Goal: Information Seeking & Learning: Learn about a topic

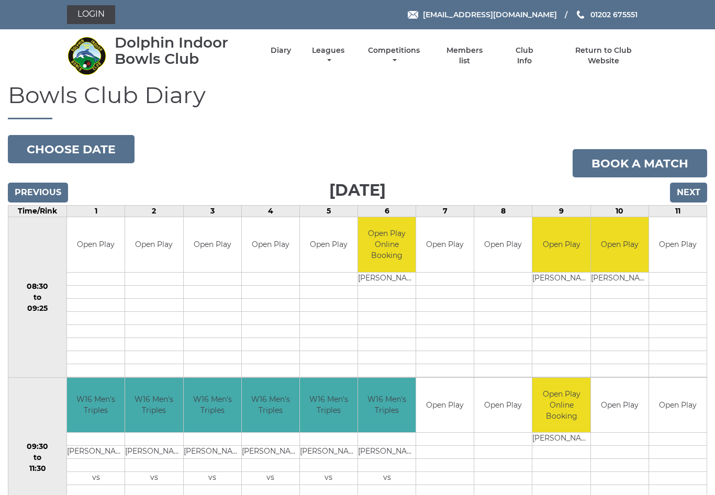
click at [397, 59] on link "Competitions" at bounding box center [394, 56] width 57 height 20
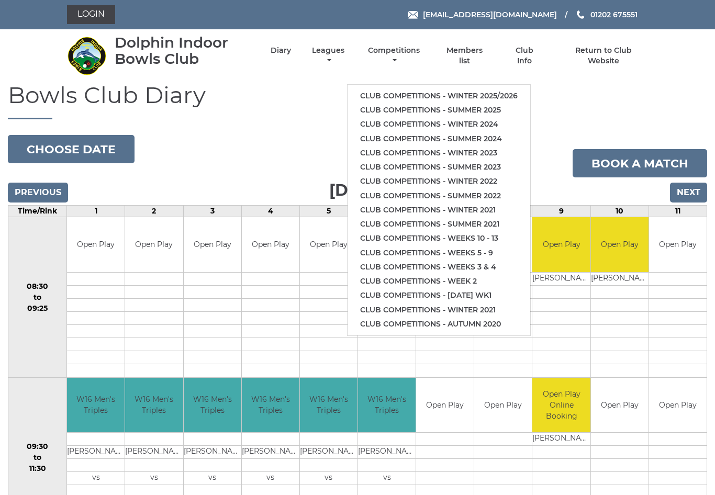
click at [500, 92] on link "Club competitions - Winter 2025/2026" at bounding box center [439, 96] width 183 height 14
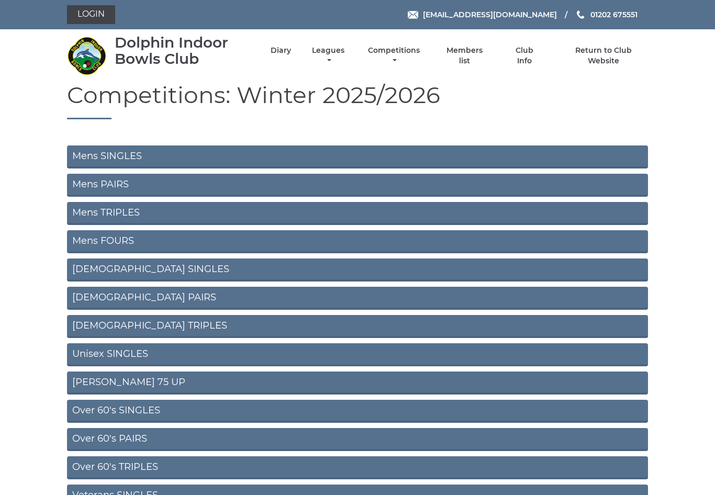
click at [172, 185] on link "Mens PAIRS" at bounding box center [357, 185] width 581 height 23
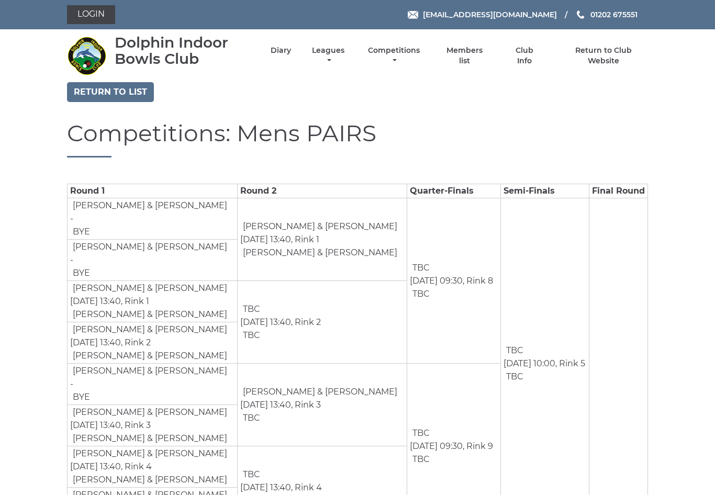
click at [125, 92] on link "Return to list" at bounding box center [110, 92] width 87 height 20
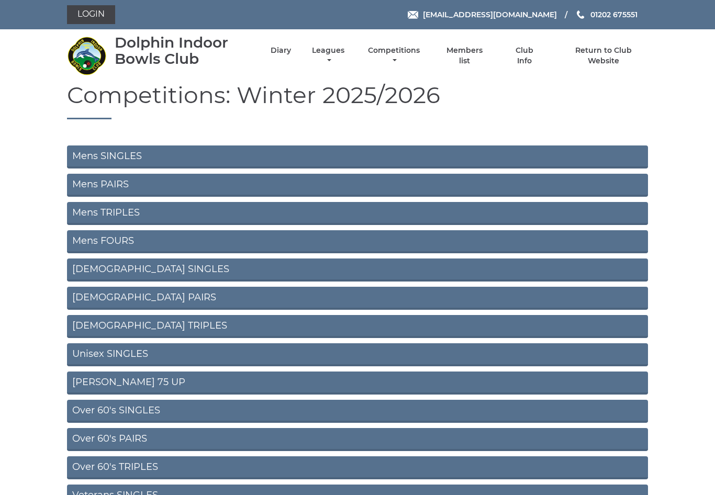
click at [156, 215] on link "Mens TRIPLES" at bounding box center [357, 213] width 581 height 23
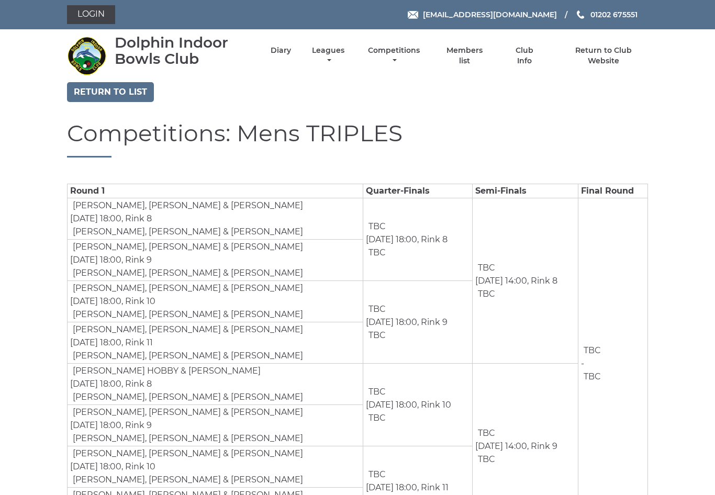
click at [129, 93] on link "Return to list" at bounding box center [110, 92] width 87 height 20
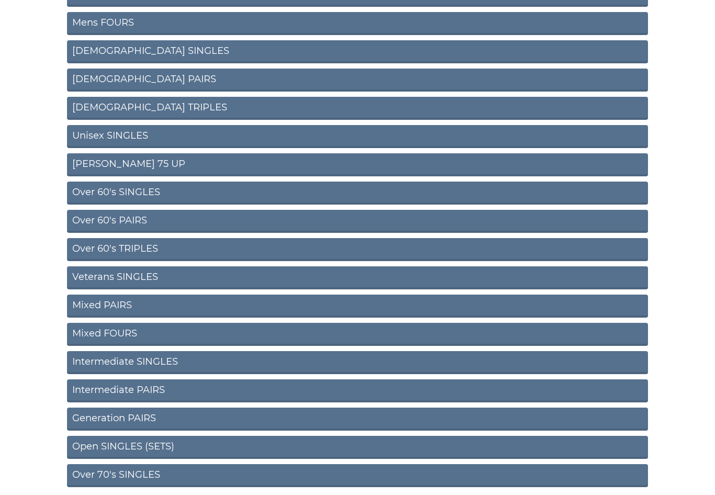
scroll to position [242, 0]
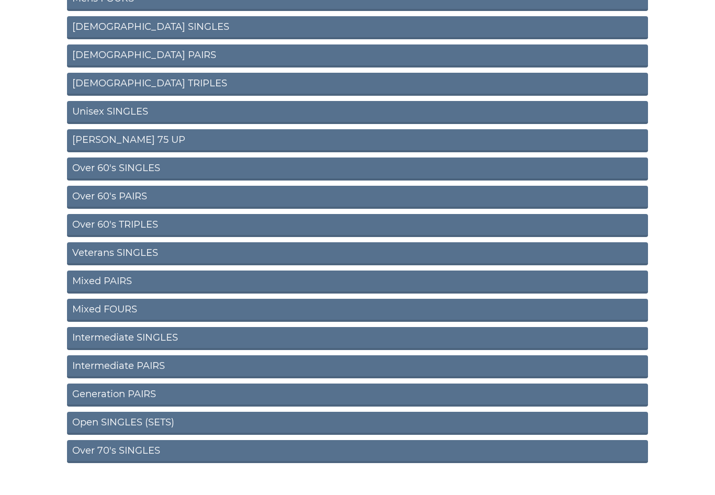
click at [182, 171] on link "Over 60's SINGLES" at bounding box center [357, 169] width 581 height 23
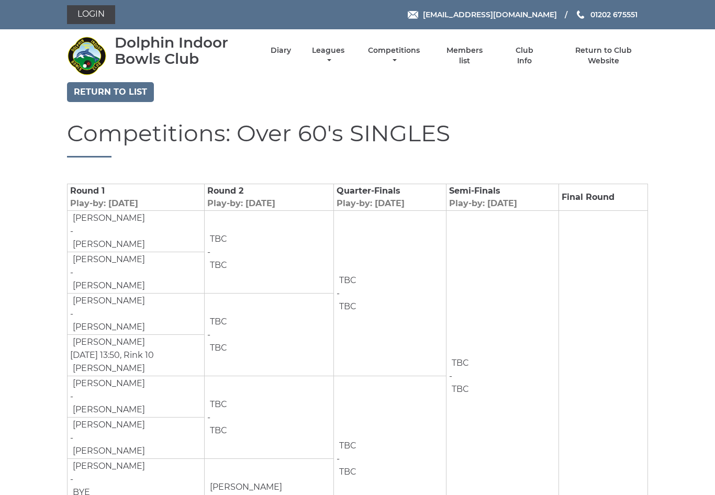
click at [125, 92] on link "Return to list" at bounding box center [110, 92] width 87 height 20
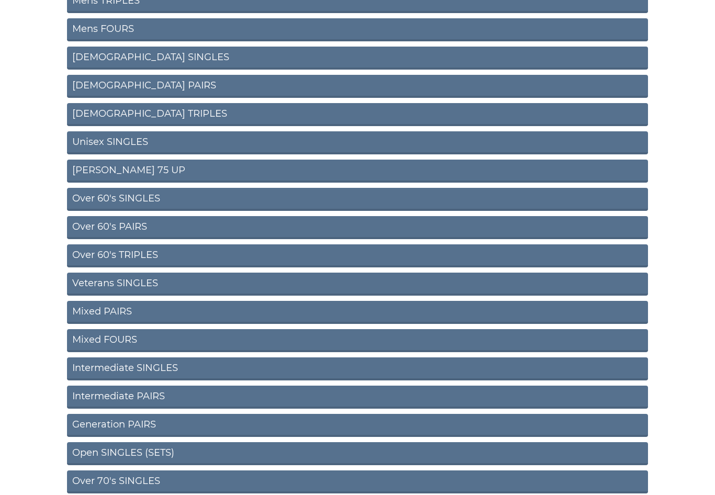
scroll to position [242, 0]
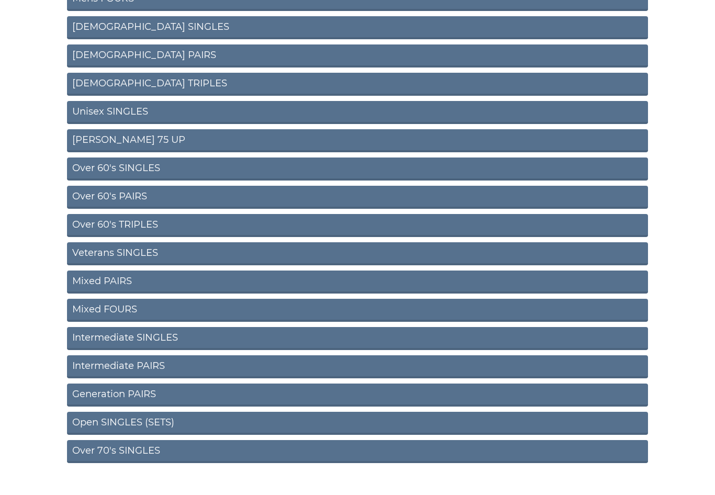
click at [151, 200] on link "Over 60's PAIRS" at bounding box center [357, 197] width 581 height 23
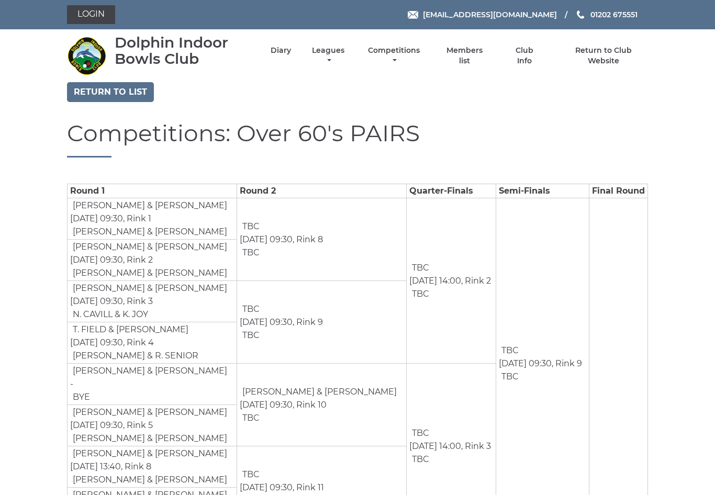
click at [93, 98] on link "Return to list" at bounding box center [110, 92] width 87 height 20
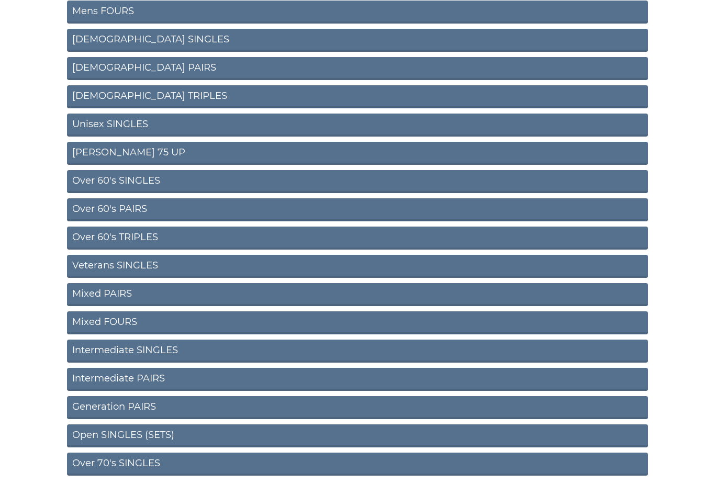
scroll to position [242, 0]
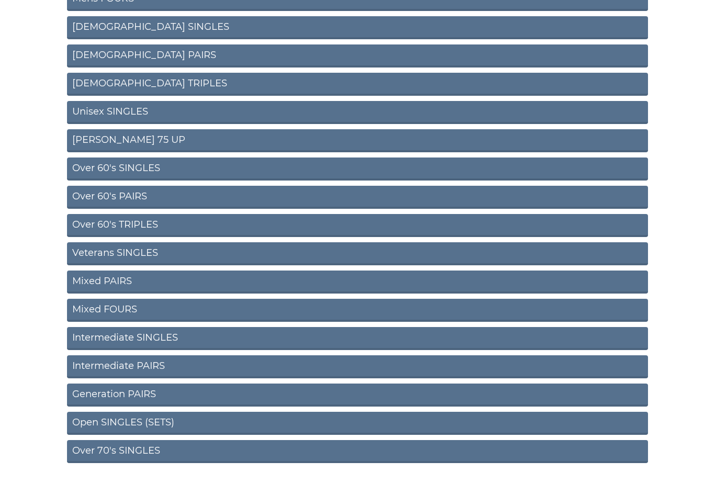
click at [217, 453] on link "Over 70's SINGLES" at bounding box center [357, 451] width 581 height 23
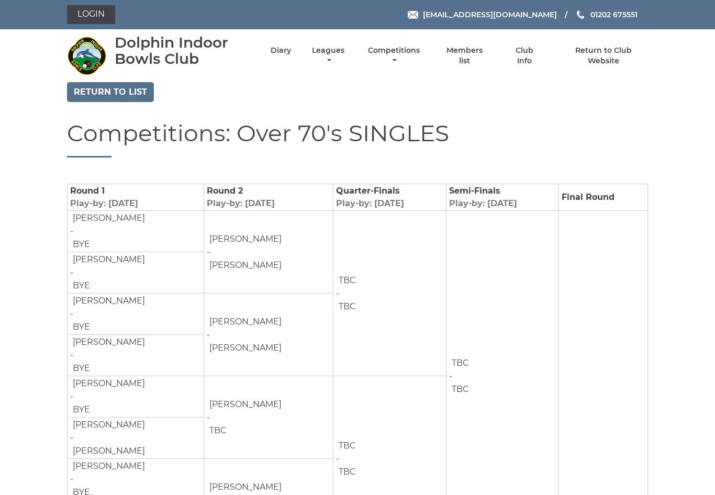
click at [119, 90] on link "Return to list" at bounding box center [110, 92] width 87 height 20
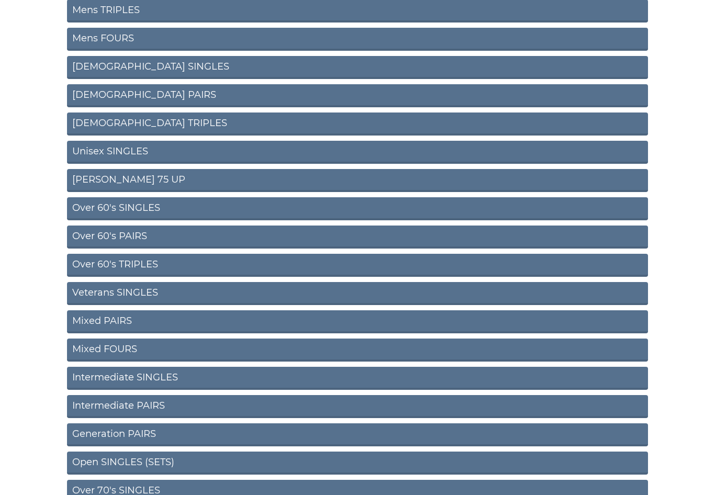
scroll to position [242, 0]
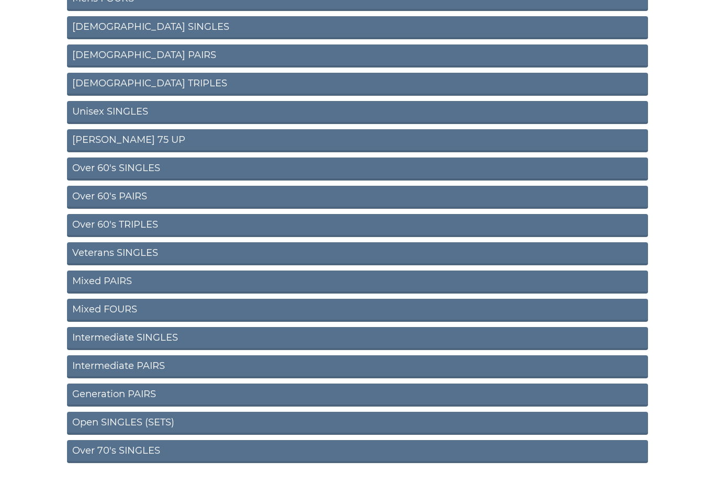
click at [219, 422] on link "Open SINGLES (SETS)" at bounding box center [357, 423] width 581 height 23
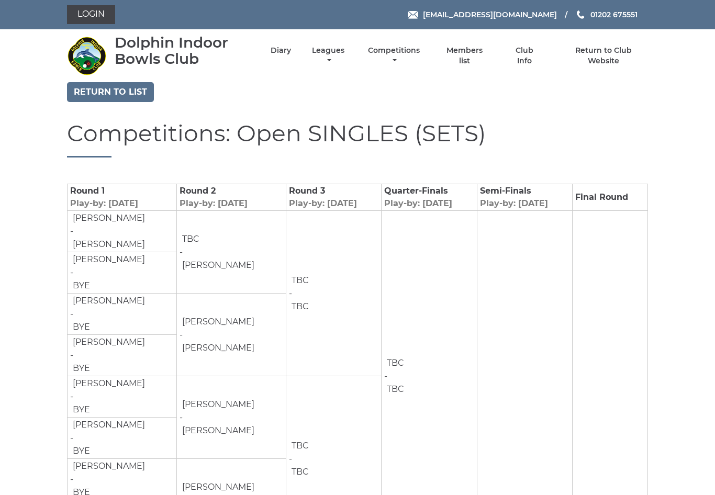
click at [114, 92] on link "Return to list" at bounding box center [110, 92] width 87 height 20
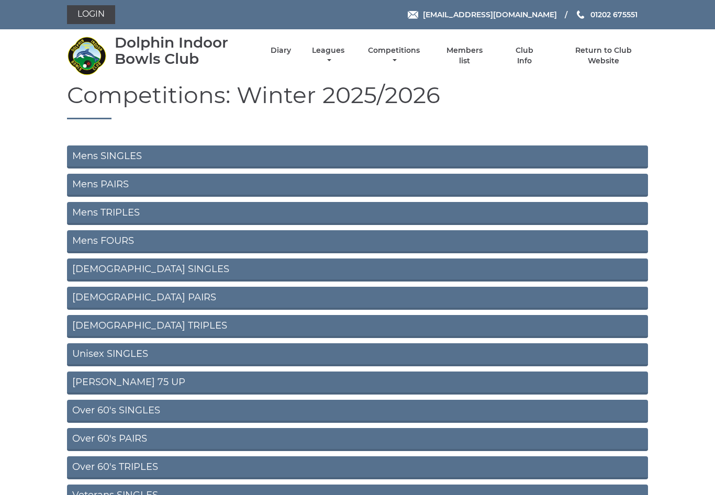
click at [248, 184] on link "Mens PAIRS" at bounding box center [357, 185] width 581 height 23
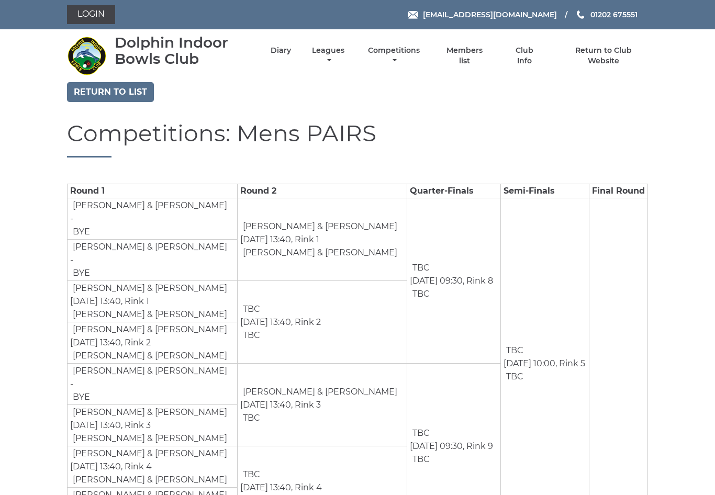
click at [118, 83] on link "Return to list" at bounding box center [110, 92] width 87 height 20
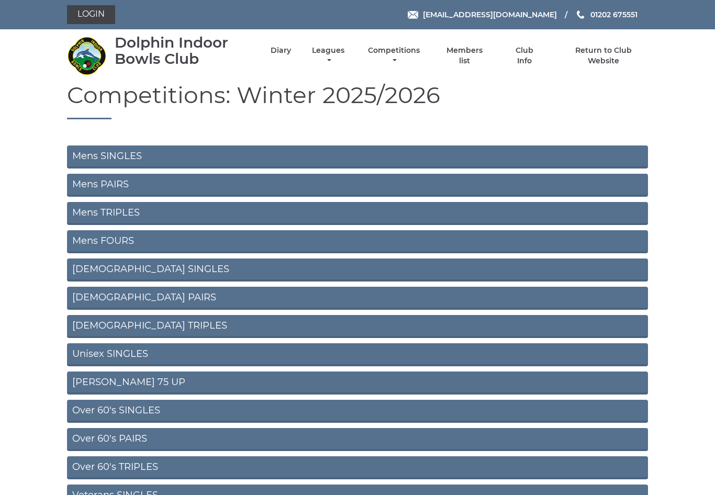
click at [188, 214] on link "Mens TRIPLES" at bounding box center [357, 213] width 581 height 23
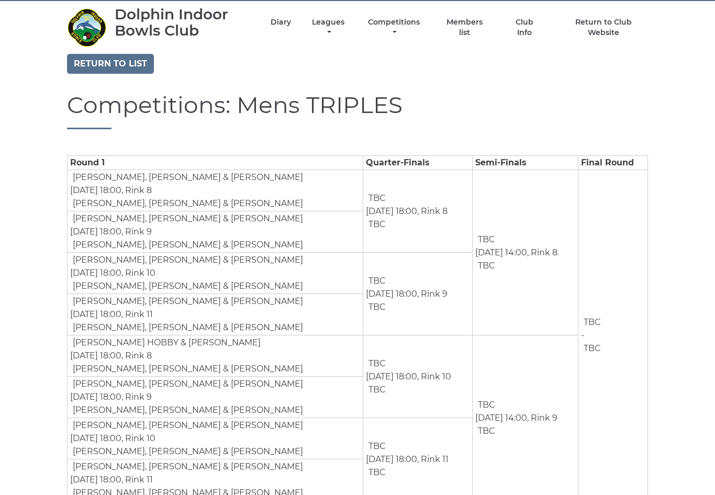
scroll to position [42, 0]
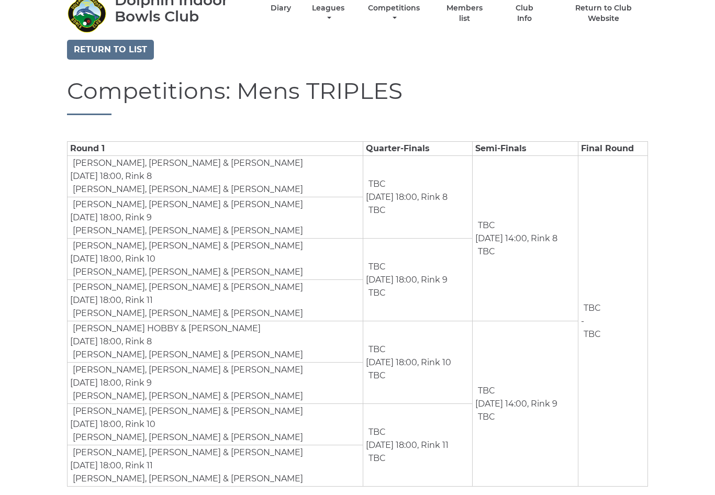
click at [290, 13] on link "Diary" at bounding box center [281, 8] width 20 height 10
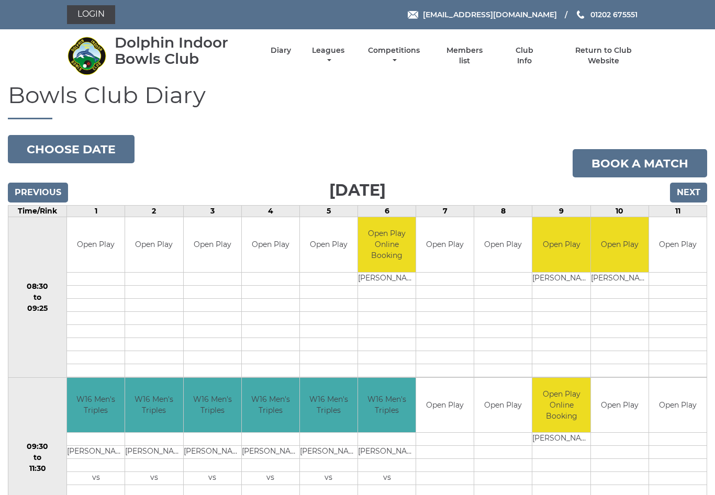
click at [398, 58] on link "Competitions" at bounding box center [394, 56] width 57 height 20
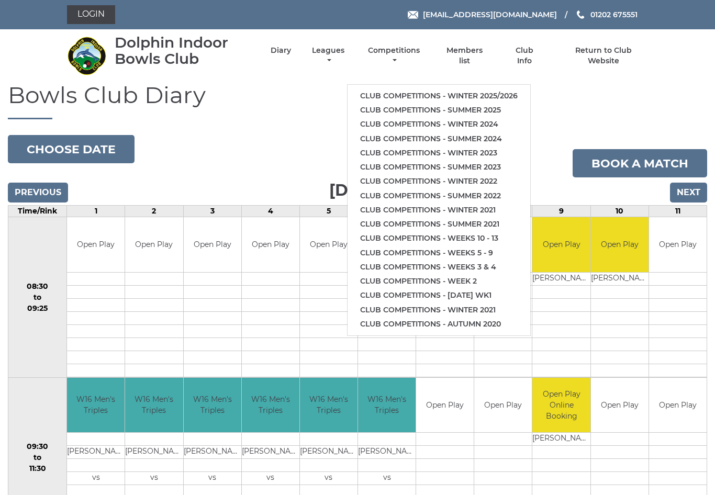
click at [429, 92] on link "Club competitions - Winter 2025/2026" at bounding box center [439, 96] width 183 height 14
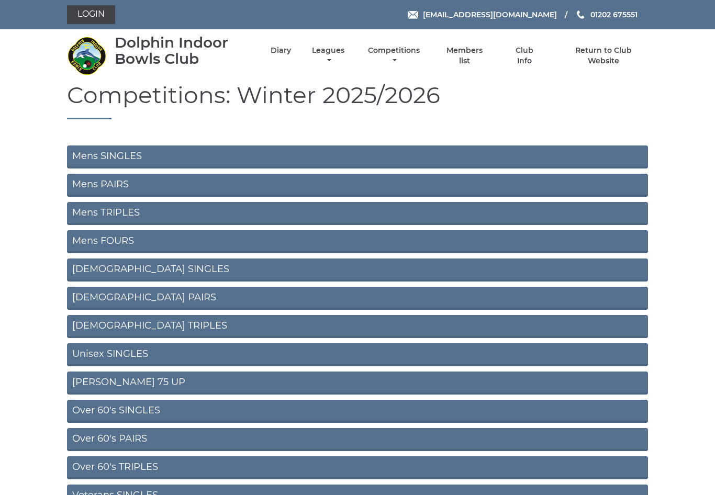
click at [190, 210] on link "Mens TRIPLES" at bounding box center [357, 213] width 581 height 23
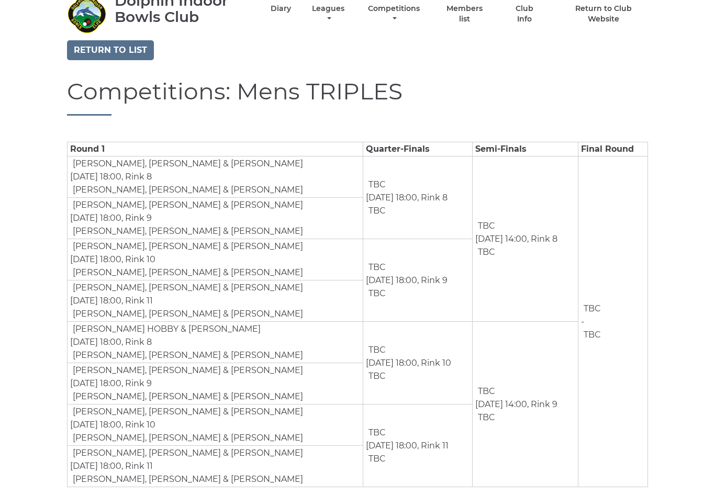
scroll to position [42, 0]
click at [291, 13] on link "Diary" at bounding box center [281, 8] width 20 height 10
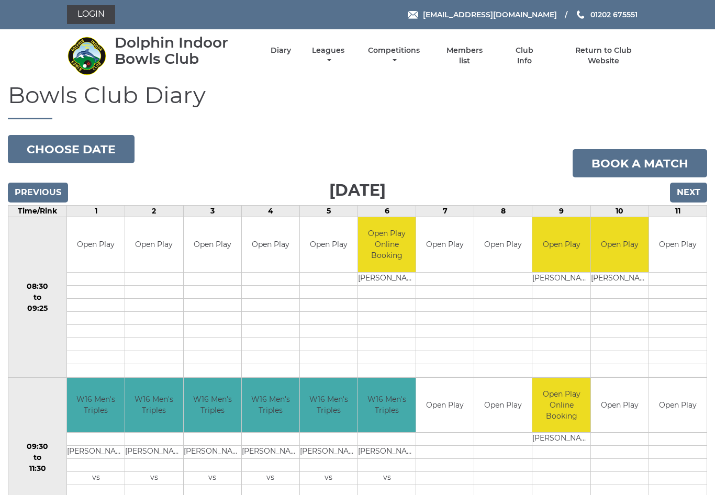
click at [105, 145] on button "Choose date" at bounding box center [71, 149] width 127 height 28
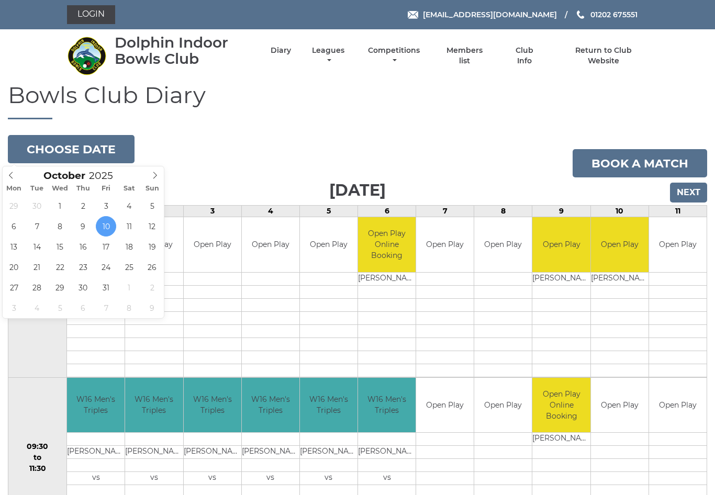
click at [162, 176] on span at bounding box center [155, 174] width 17 height 15
click at [162, 173] on span at bounding box center [155, 174] width 17 height 15
type input "2025-12-05"
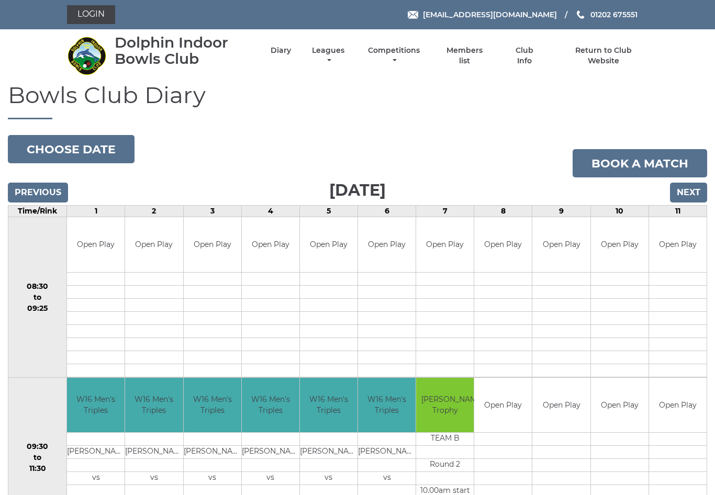
click at [398, 56] on link "Competitions" at bounding box center [394, 56] width 57 height 20
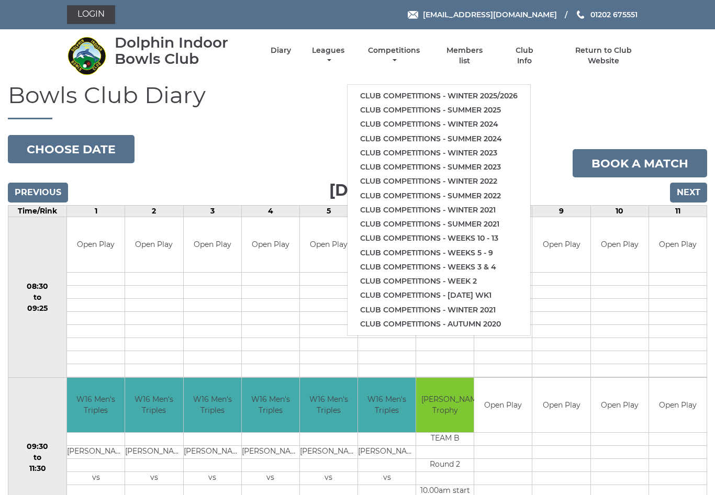
click at [460, 91] on link "Club competitions - Winter 2025/2026" at bounding box center [439, 96] width 183 height 14
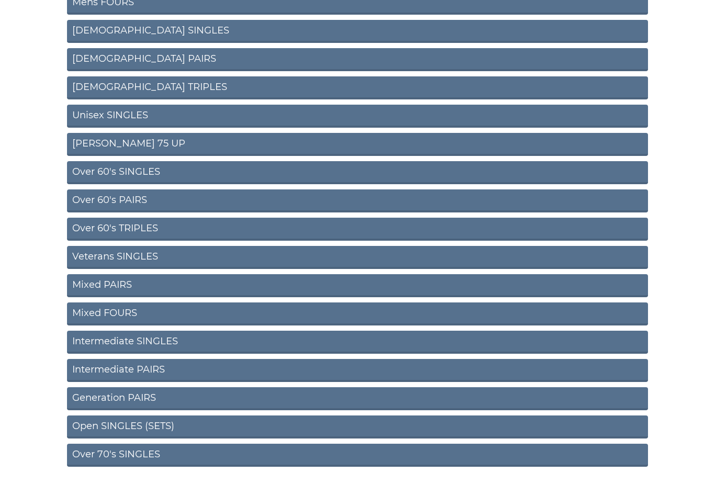
scroll to position [242, 0]
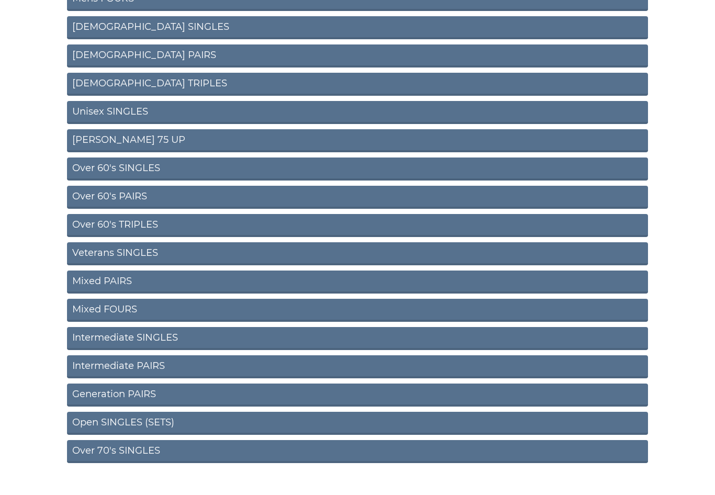
click at [191, 169] on link "Over 60's SINGLES" at bounding box center [357, 169] width 581 height 23
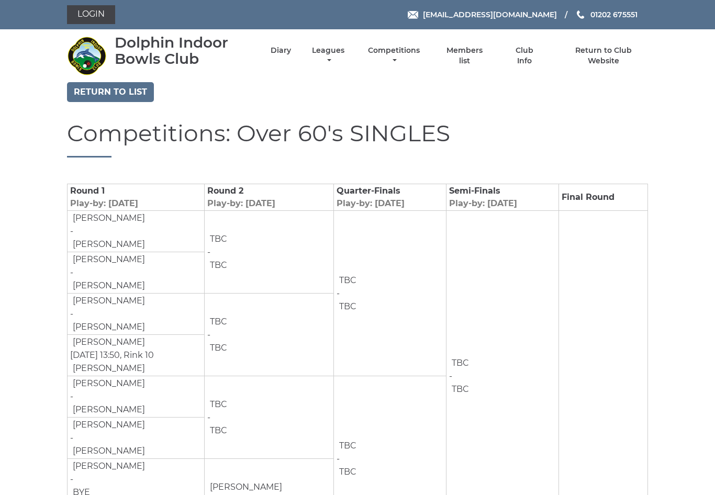
click at [401, 57] on link "Competitions" at bounding box center [394, 56] width 57 height 20
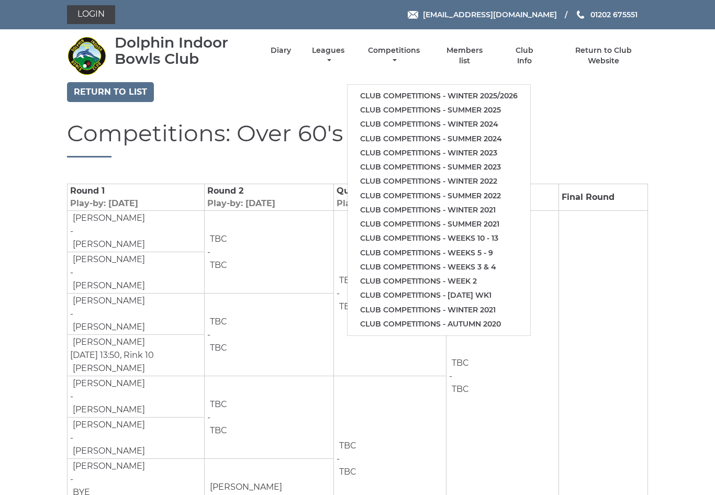
click at [422, 92] on link "Club competitions - Winter 2025/2026" at bounding box center [439, 96] width 183 height 14
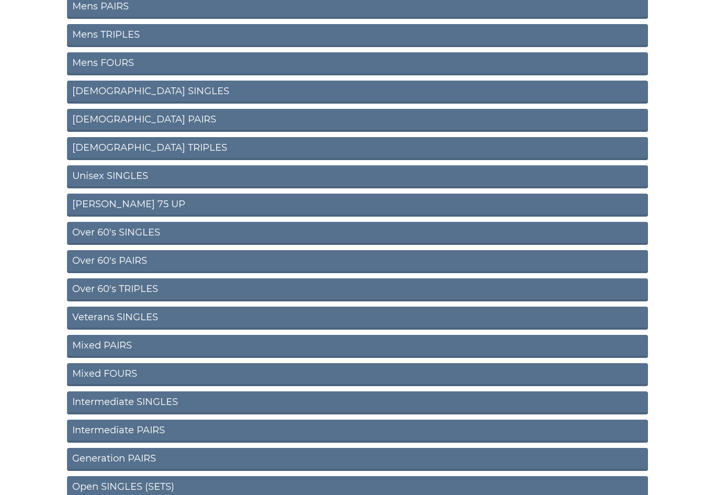
scroll to position [177, 0]
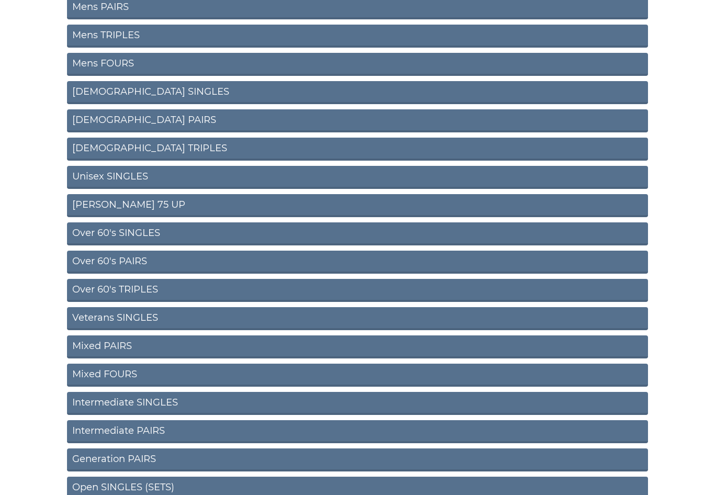
click at [175, 267] on link "Over 60's PAIRS" at bounding box center [357, 262] width 581 height 23
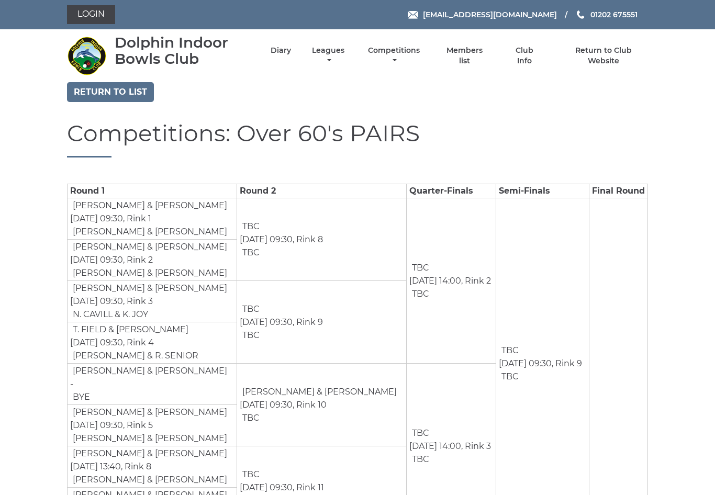
click at [404, 56] on link "Competitions" at bounding box center [394, 56] width 57 height 20
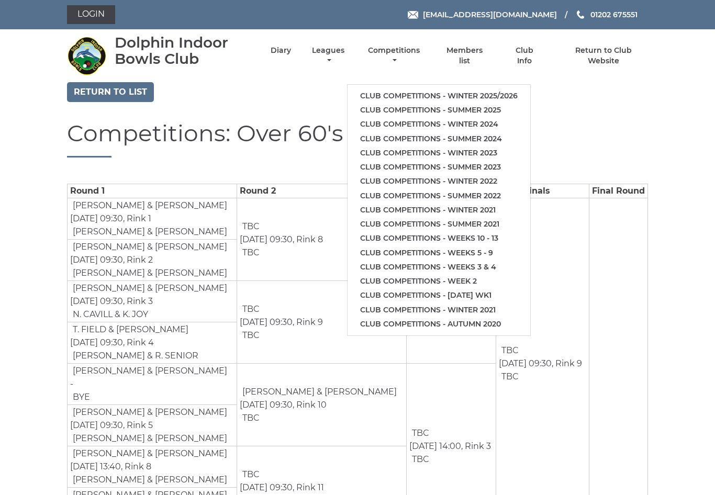
click at [140, 92] on link "Return to list" at bounding box center [110, 92] width 87 height 20
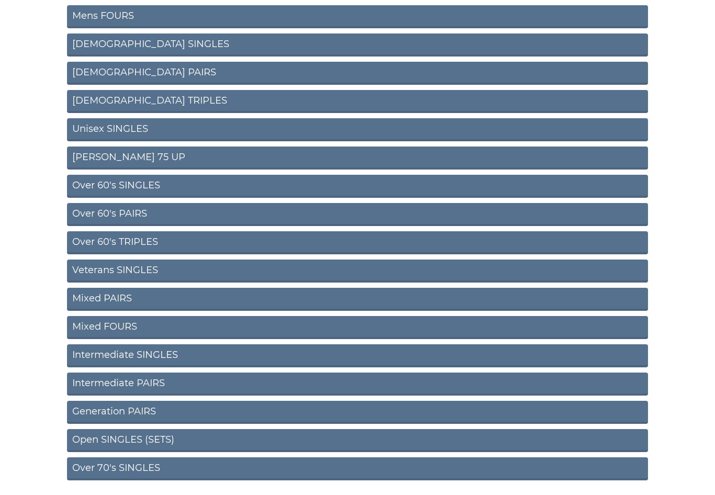
scroll to position [242, 0]
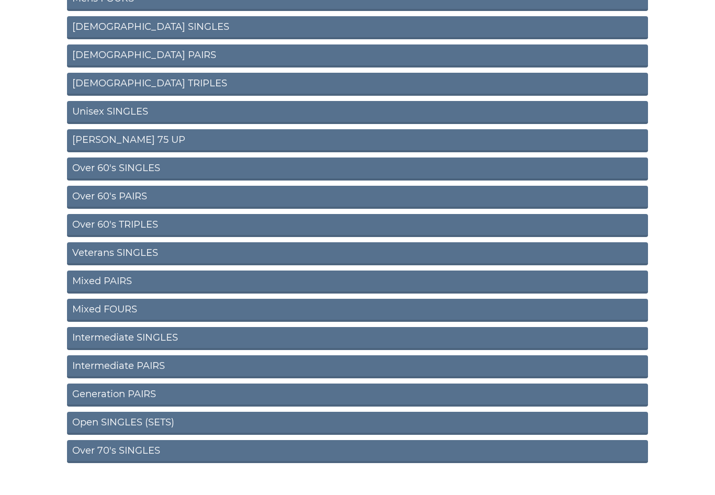
click at [146, 452] on link "Over 70's SINGLES" at bounding box center [357, 451] width 581 height 23
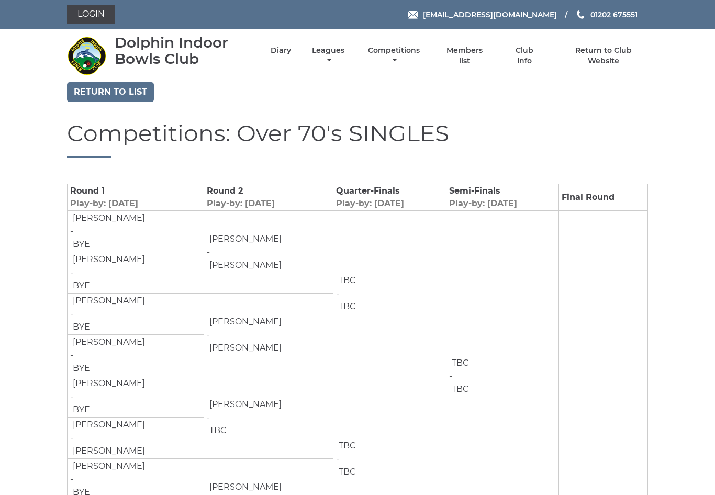
click at [120, 90] on link "Return to list" at bounding box center [110, 92] width 87 height 20
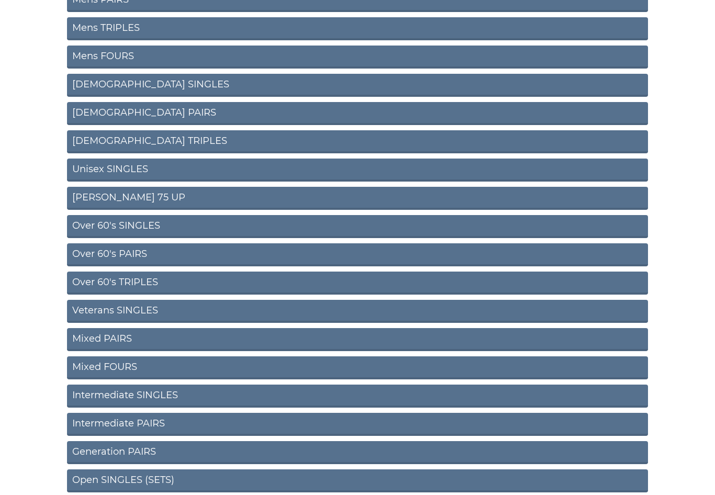
scroll to position [186, 0]
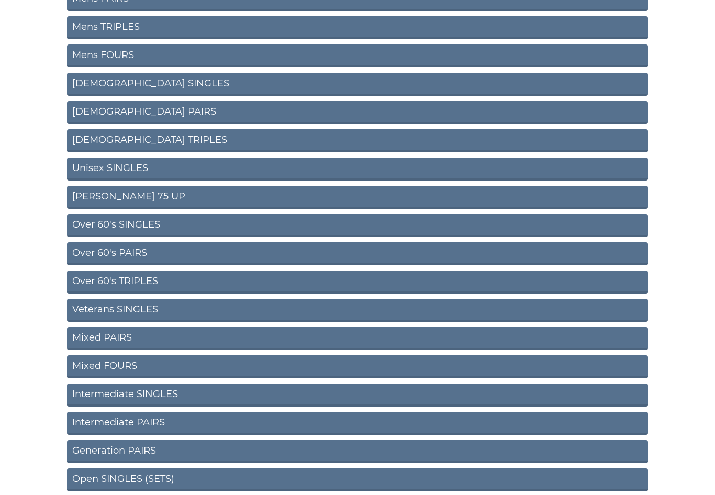
click at [156, 170] on link "Unisex SINGLES" at bounding box center [357, 169] width 581 height 23
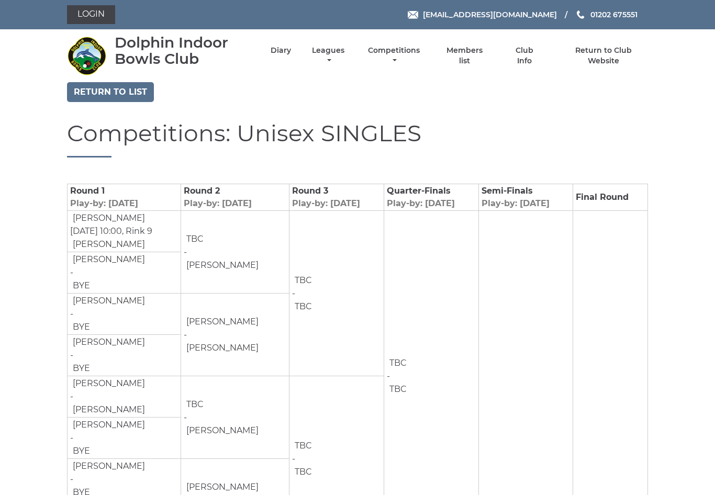
click at [120, 91] on link "Return to list" at bounding box center [110, 92] width 87 height 20
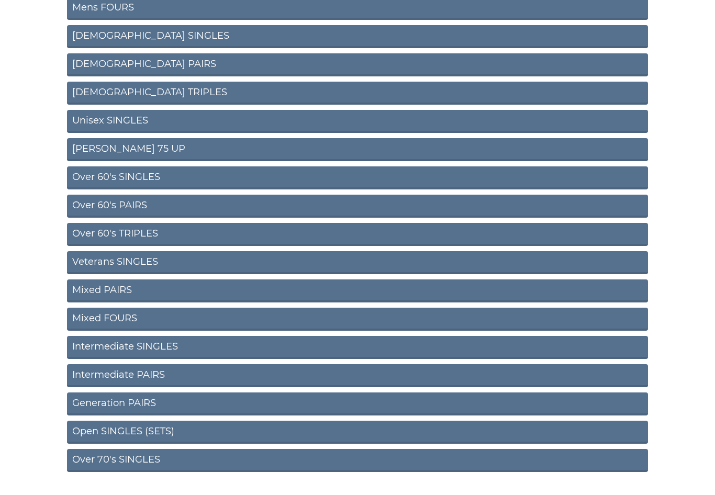
scroll to position [242, 0]
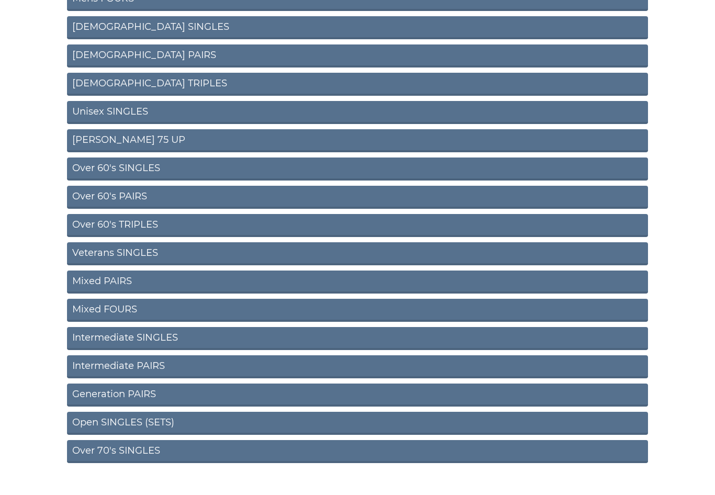
click at [161, 170] on link "Over 60's SINGLES" at bounding box center [357, 169] width 581 height 23
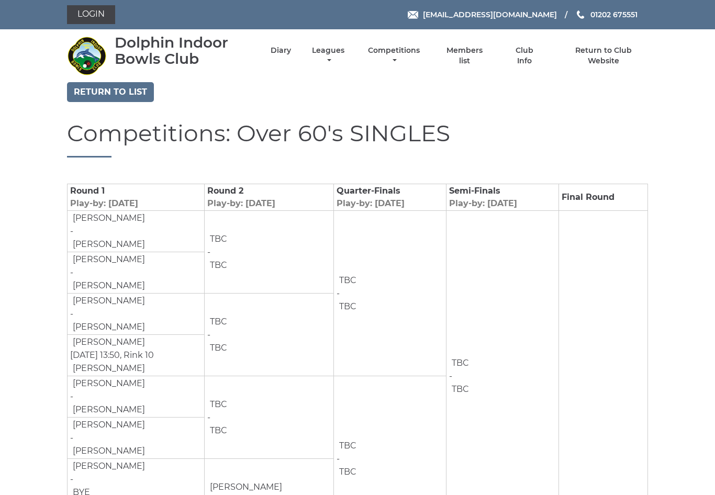
click at [120, 93] on link "Return to list" at bounding box center [110, 92] width 87 height 20
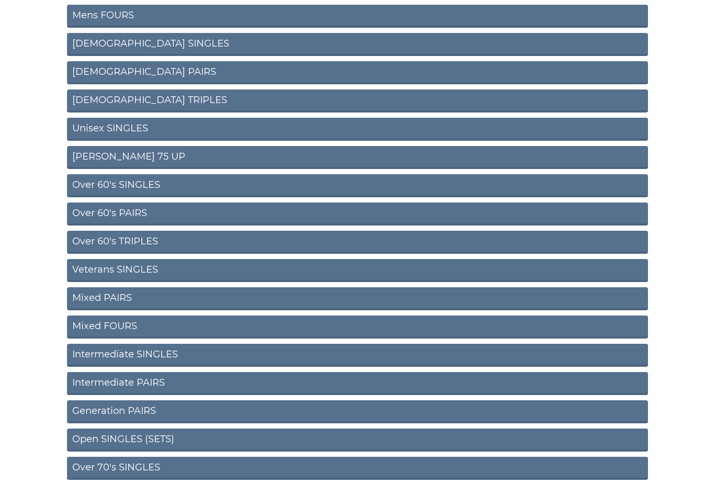
scroll to position [242, 0]
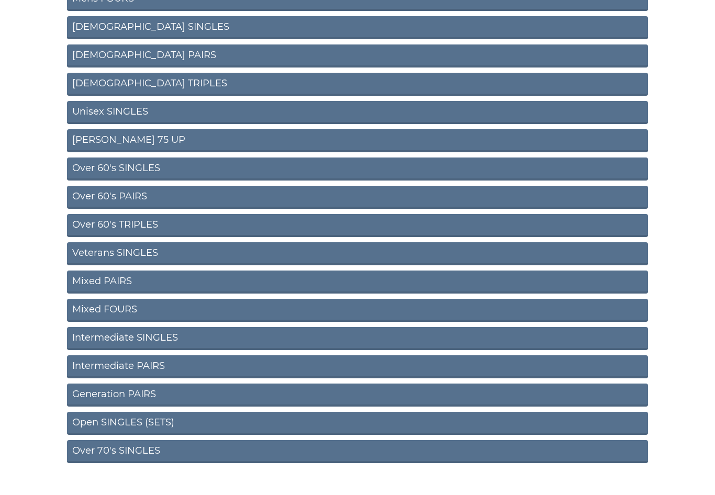
click at [159, 452] on link "Over 70's SINGLES" at bounding box center [357, 451] width 581 height 23
